Goal: Transaction & Acquisition: Purchase product/service

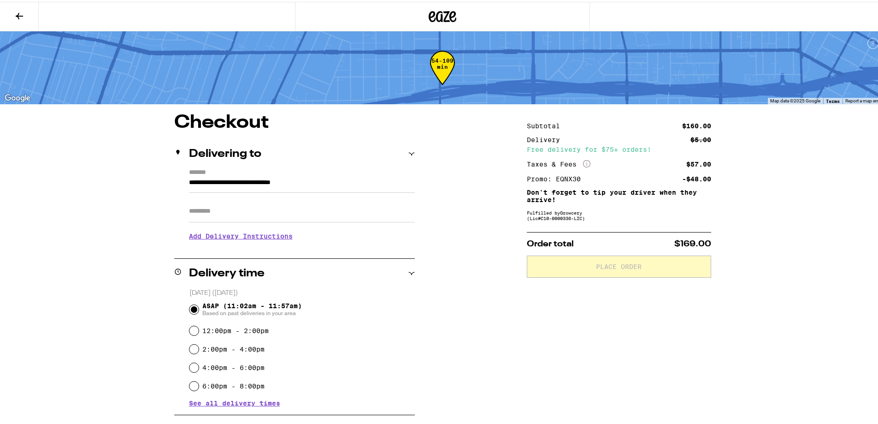
click at [262, 212] on input "Apt/Suite" at bounding box center [302, 209] width 226 height 22
type input "***"
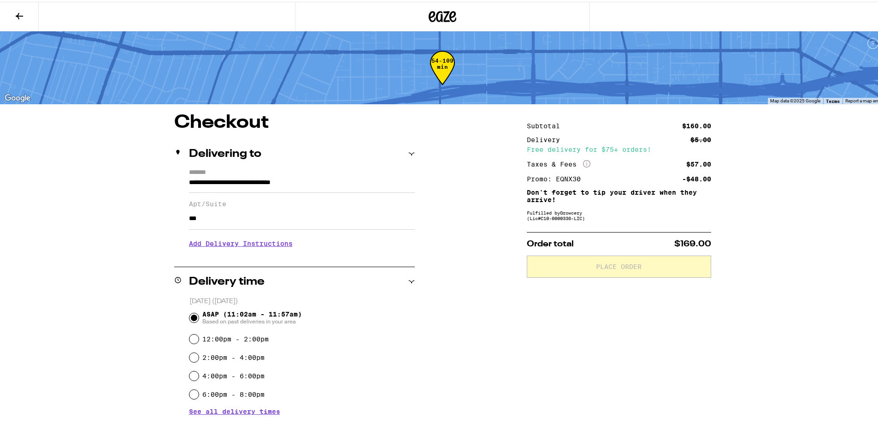
click at [218, 246] on h3 "Add Delivery Instructions" at bounding box center [302, 241] width 226 height 21
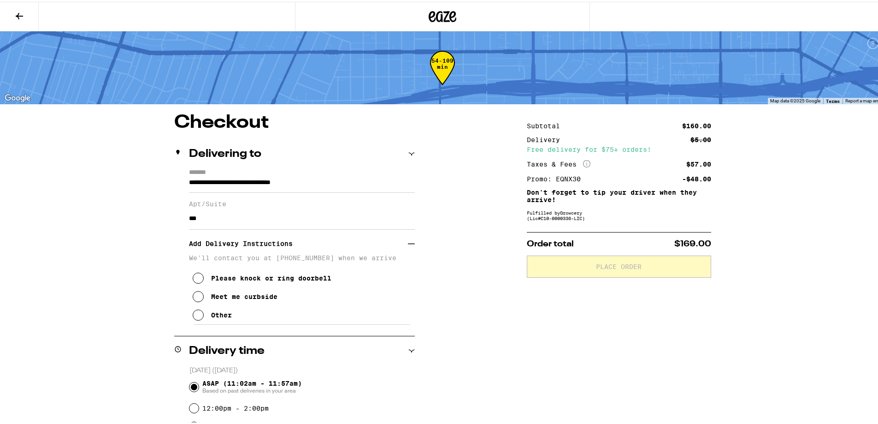
click at [194, 318] on icon at bounding box center [198, 312] width 11 height 11
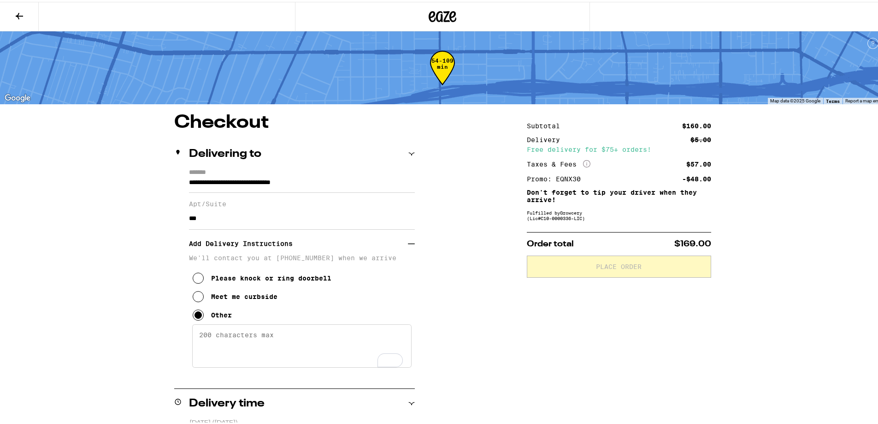
paste textarea "Park infront of bldg safe. Front door open. Elevator past lobby on right side. …"
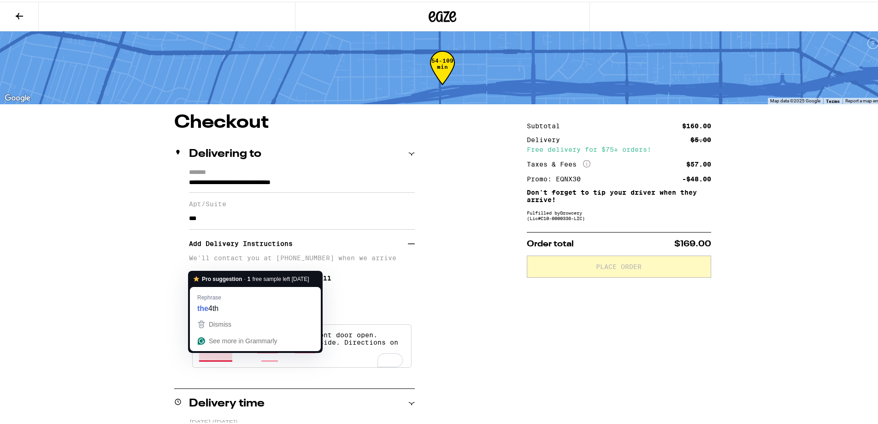
click at [215, 357] on textarea "Park infront of bldg safe. Front door open. Elevator past lobby on right side. …" at bounding box center [301, 343] width 219 height 43
click at [196, 354] on textarea "Park infront of bldg safe. Front door open. Elevator past lobby on right side. …" at bounding box center [301, 343] width 219 height 43
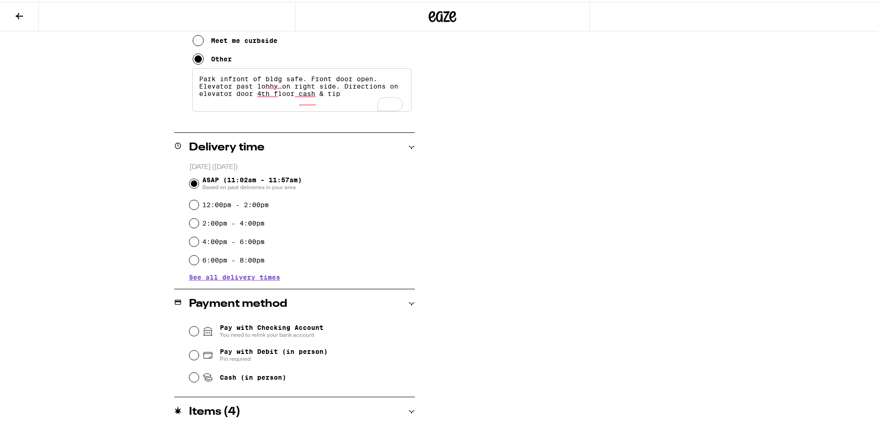
scroll to position [277, 0]
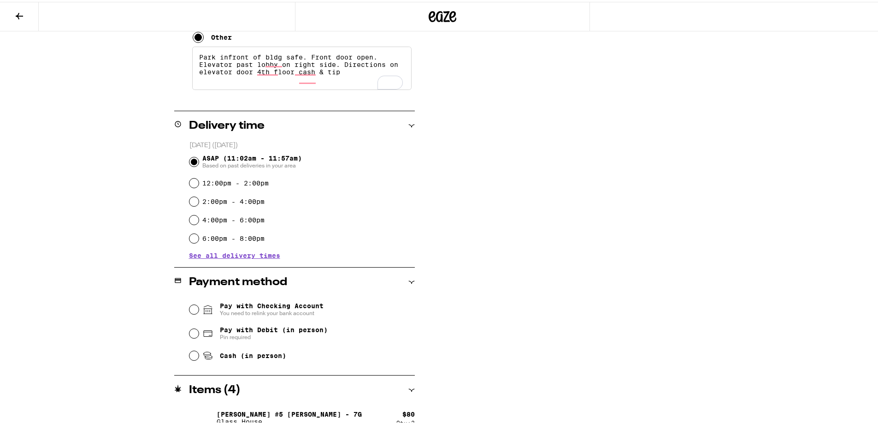
type textarea "Park infront of bldg safe. Front door open. Elevator past lobby on right side. …"
click at [182, 358] on div "Pay with Checking Account You need to relink your bank account Pay with Debit (…" at bounding box center [294, 329] width 241 height 69
click at [194, 353] on input "Cash (in person)" at bounding box center [193, 353] width 9 height 9
radio input "true"
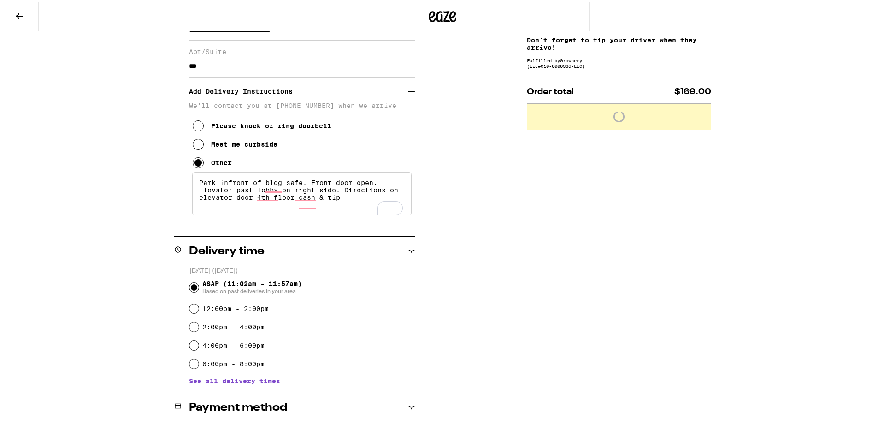
scroll to position [47, 0]
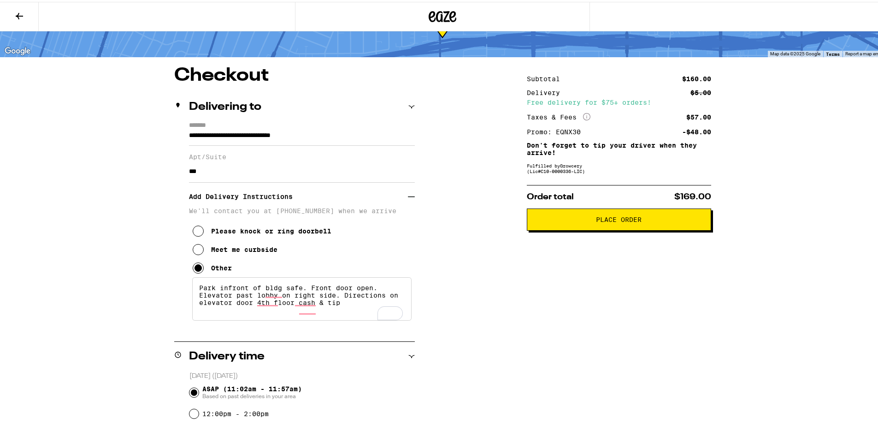
click at [633, 221] on span "Place Order" at bounding box center [619, 217] width 46 height 6
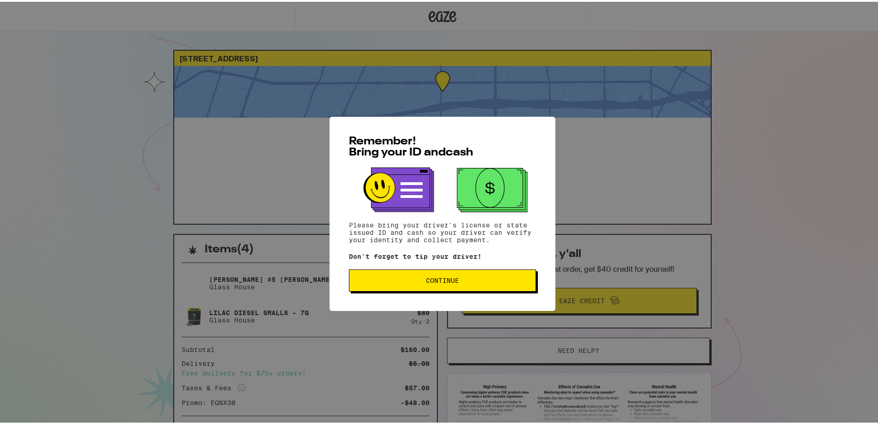
click at [392, 280] on span "Continue" at bounding box center [442, 278] width 171 height 6
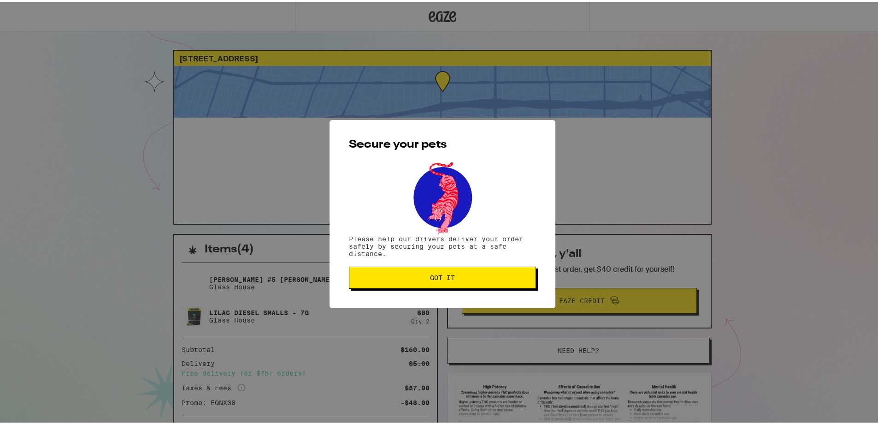
click at [457, 269] on button "Got it" at bounding box center [442, 276] width 187 height 22
